Goal: Transaction & Acquisition: Download file/media

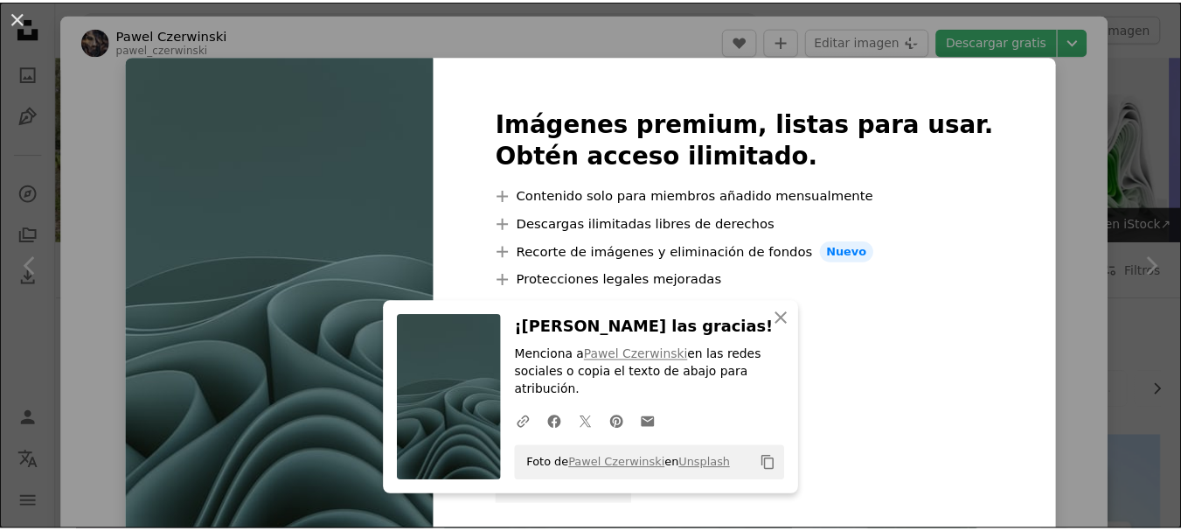
scroll to position [528, 0]
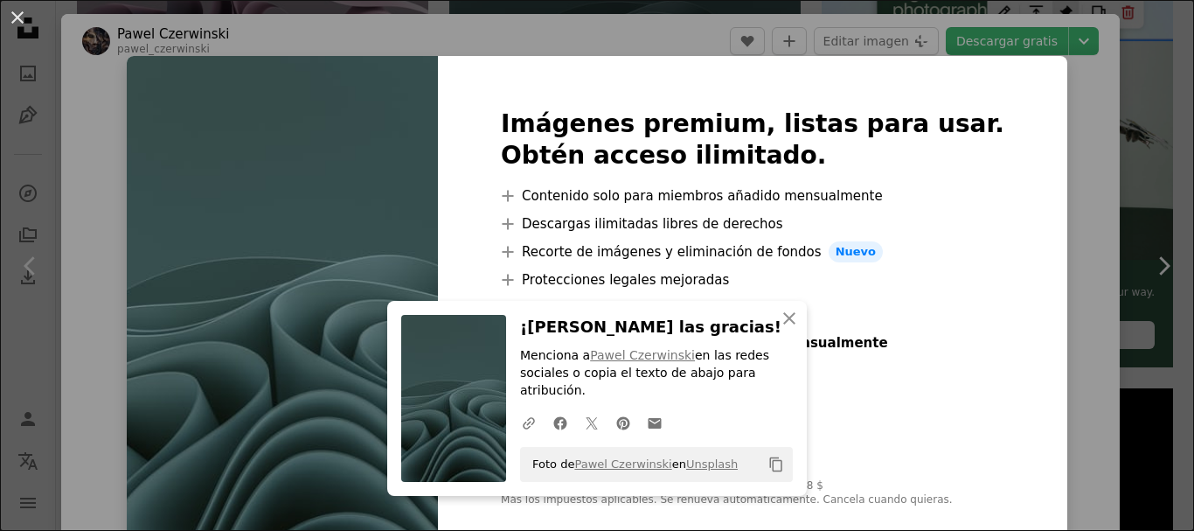
click at [1103, 145] on div "An X shape An X shape Cerrar ¡Dale las gracias! Menciona a [PERSON_NAME] en las…" at bounding box center [597, 265] width 1194 height 531
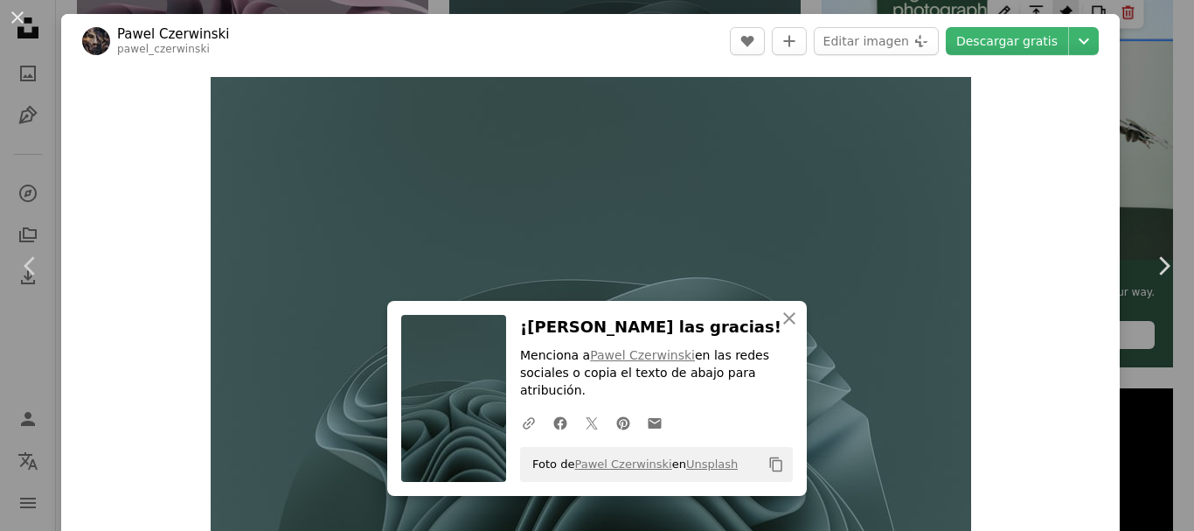
click at [1118, 136] on div "An X shape Chevron left Chevron right An X shape Cerrar ¡Dale las gracias! Menc…" at bounding box center [597, 265] width 1194 height 531
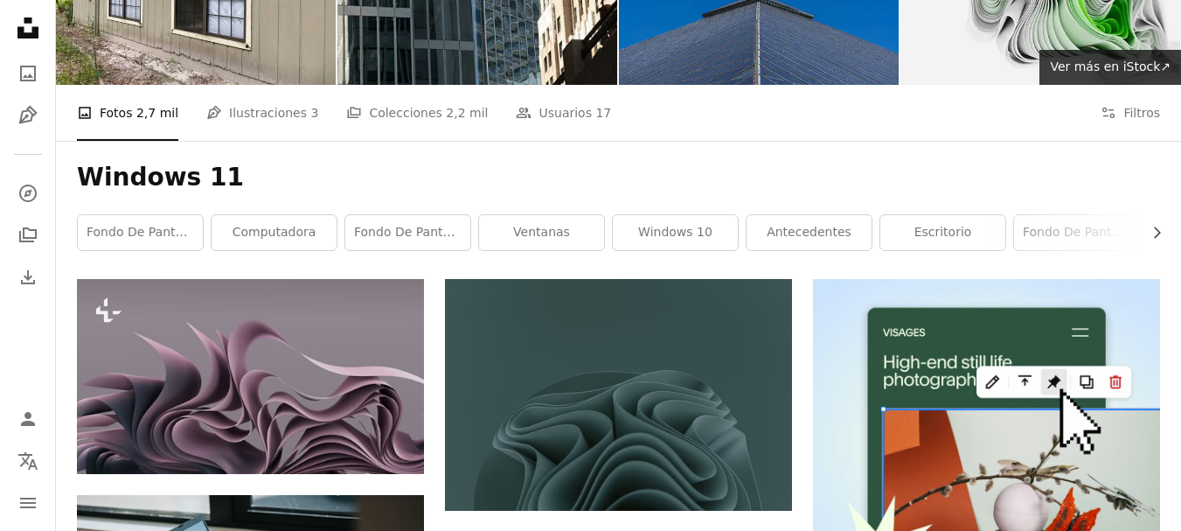
scroll to position [182, 0]
